Goal: Task Accomplishment & Management: Manage account settings

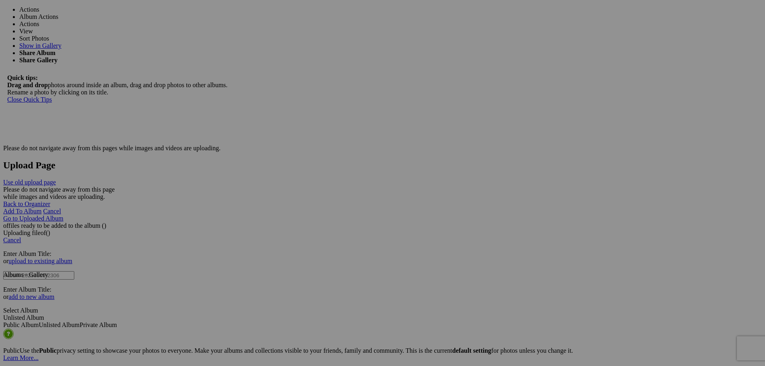
scroll to position [1281, 0]
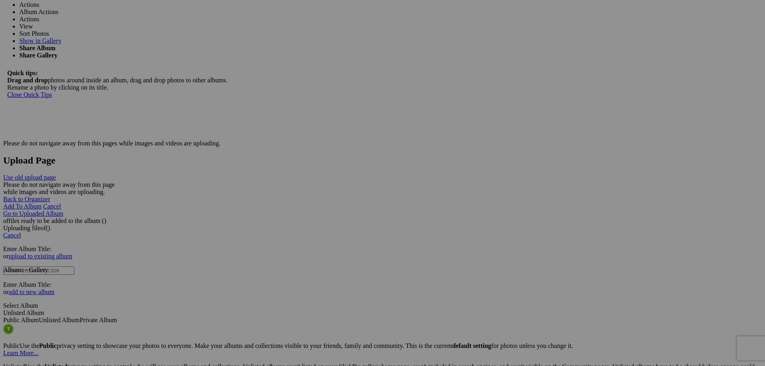
drag, startPoint x: 301, startPoint y: 311, endPoint x: 219, endPoint y: 305, distance: 82.6
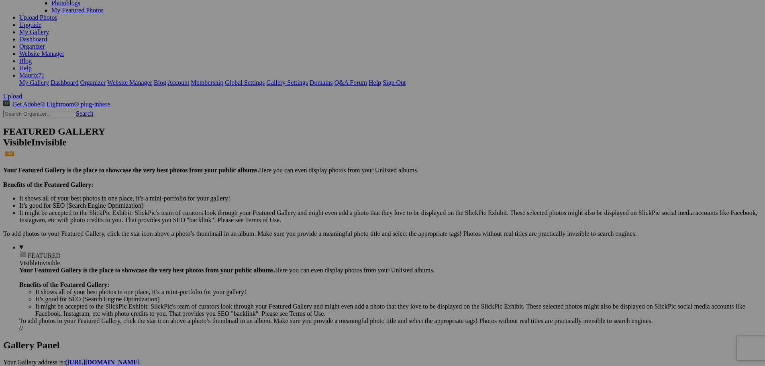
scroll to position [0, 0]
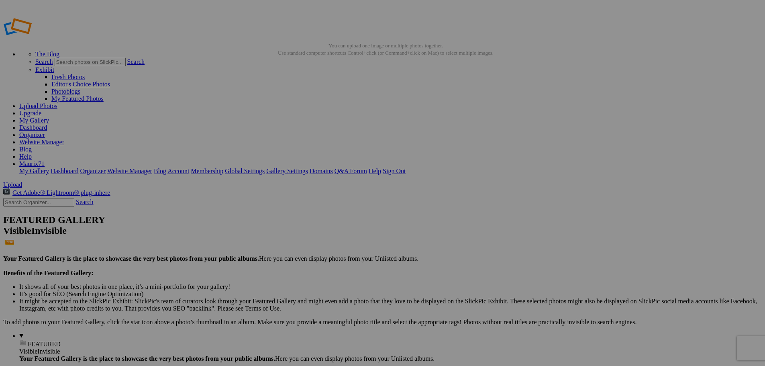
type input "RACCOLTA PAESAGGI 24-25"
